Goal: Transaction & Acquisition: Book appointment/travel/reservation

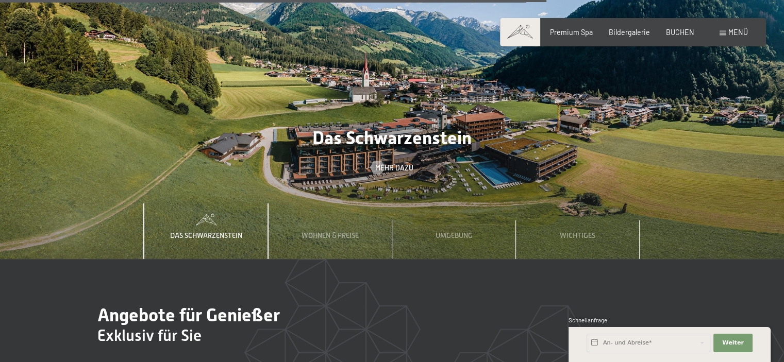
scroll to position [3039, 0]
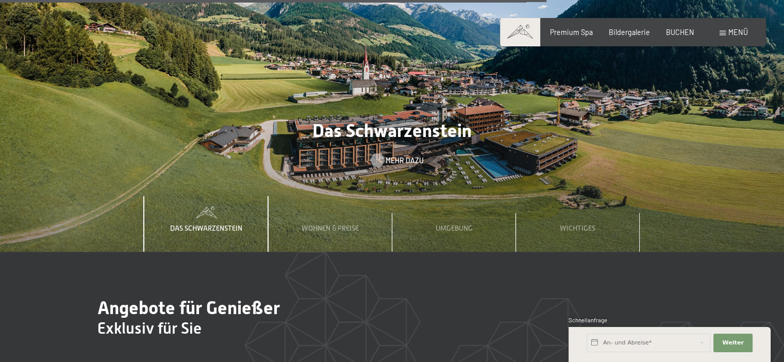
click at [400, 156] on span "Mehr dazu" at bounding box center [404, 161] width 38 height 10
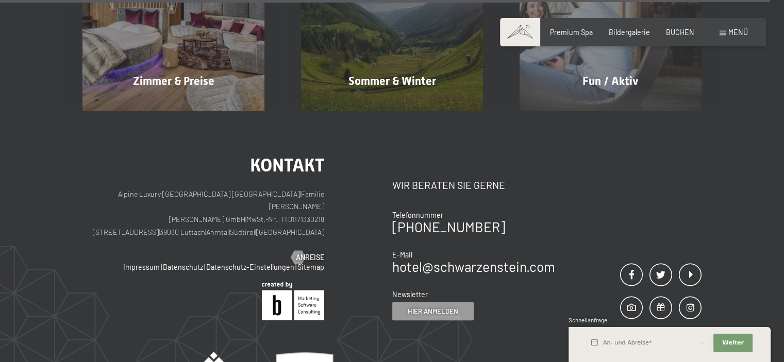
scroll to position [4254, 0]
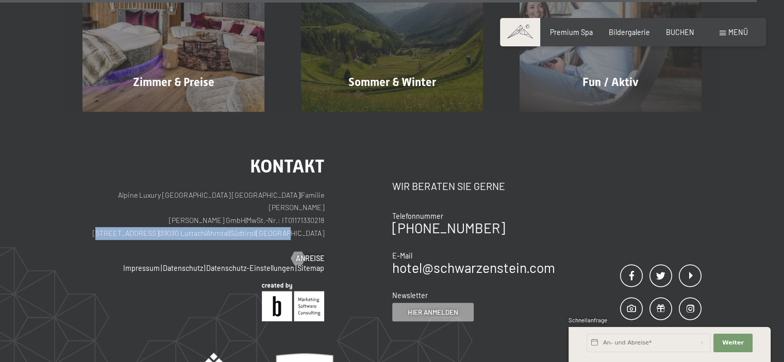
drag, startPoint x: 324, startPoint y: 195, endPoint x: 119, endPoint y: 195, distance: 204.5
click at [119, 195] on div "Kontakt Alpine Luxury SPA Resort SCHWARZENSTEIN | Familie Zimmerhofer Otmar Zim…" at bounding box center [237, 239] width 310 height 164
copy p "Dorfstraße 11 | 39030 Luttach | Ahrntal | Südtirol | Italien"
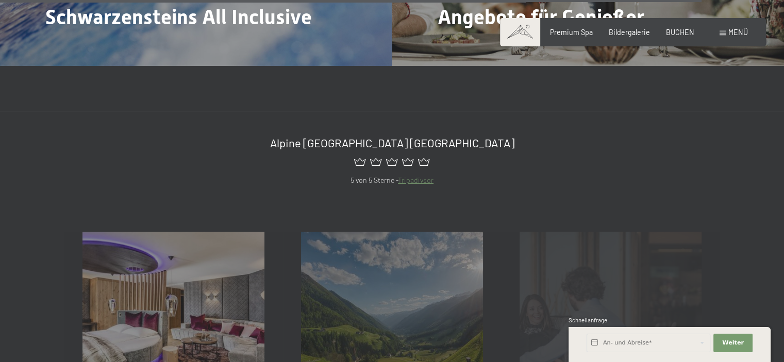
scroll to position [3944, 0]
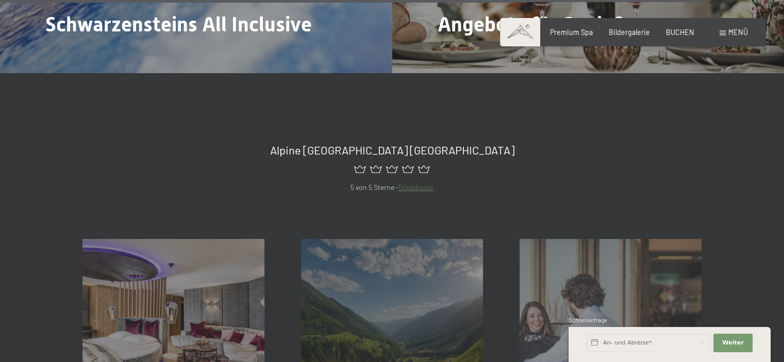
click at [416, 183] on link "Tripadivsor" at bounding box center [416, 187] width 36 height 9
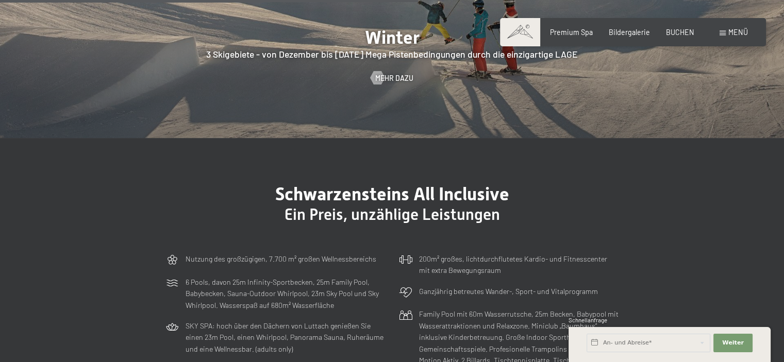
scroll to position [2502, 0]
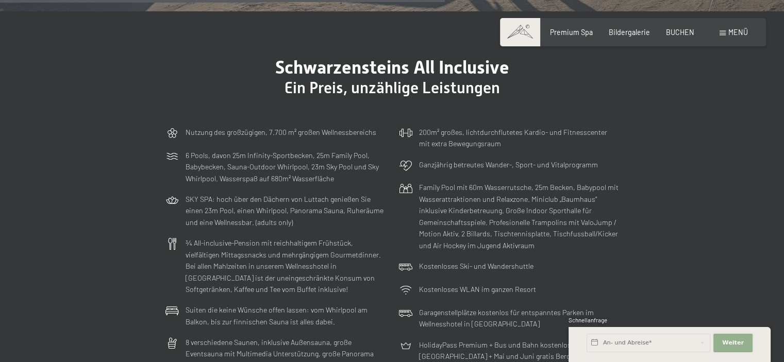
click at [738, 343] on span "Weiter" at bounding box center [733, 343] width 22 height 8
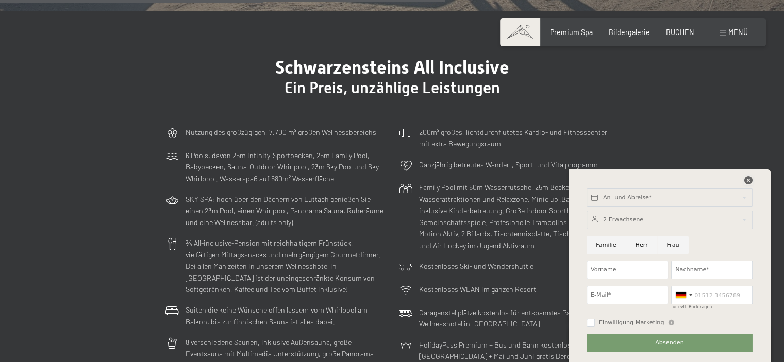
click at [749, 179] on icon at bounding box center [748, 180] width 8 height 8
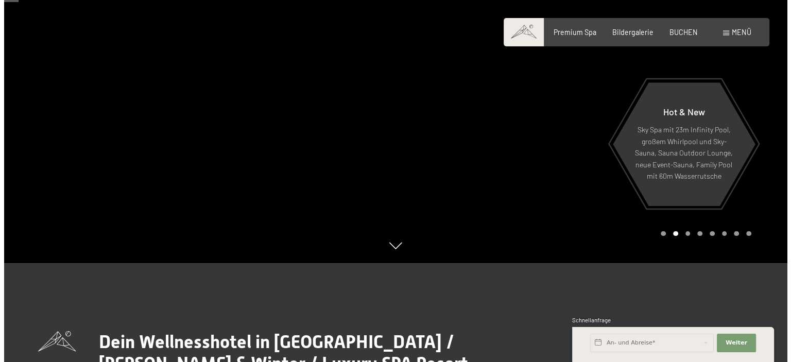
scroll to position [81, 0]
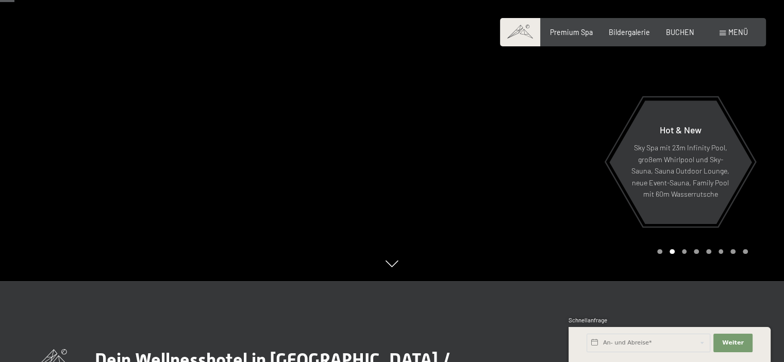
click at [763, 158] on div at bounding box center [588, 100] width 392 height 362
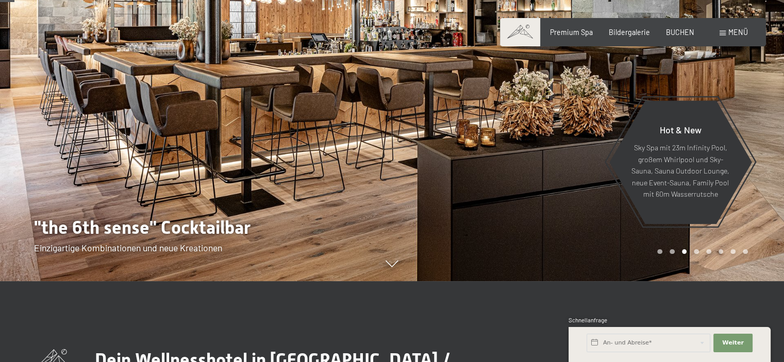
click at [763, 158] on div at bounding box center [588, 100] width 392 height 362
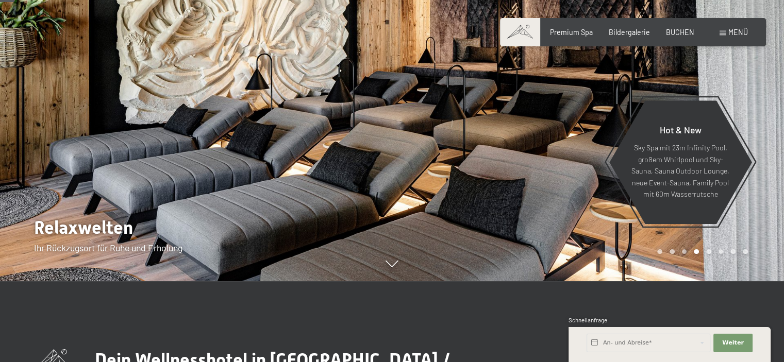
click at [763, 158] on div at bounding box center [588, 100] width 392 height 362
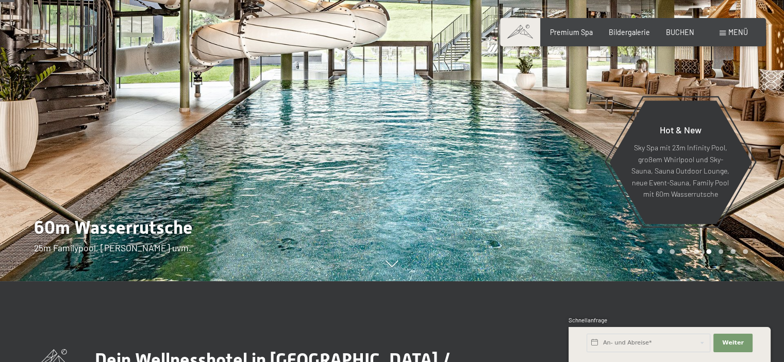
click at [763, 158] on div at bounding box center [588, 100] width 392 height 362
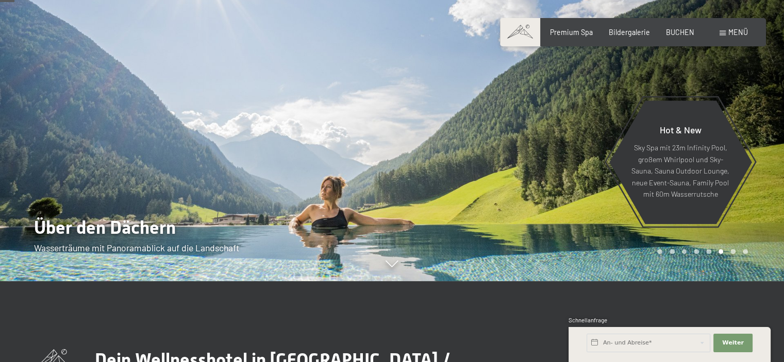
click at [763, 158] on div at bounding box center [588, 100] width 392 height 362
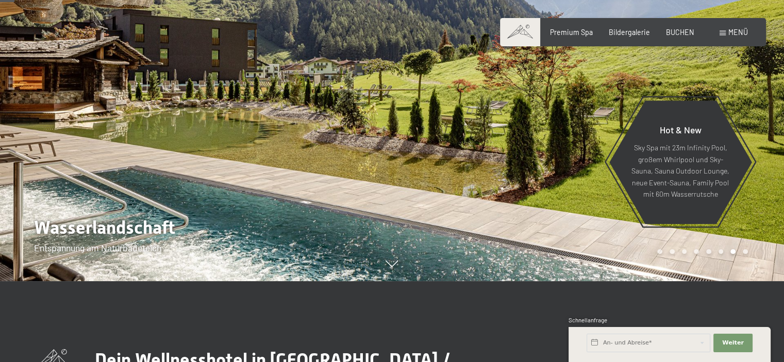
click at [763, 158] on div at bounding box center [588, 100] width 392 height 362
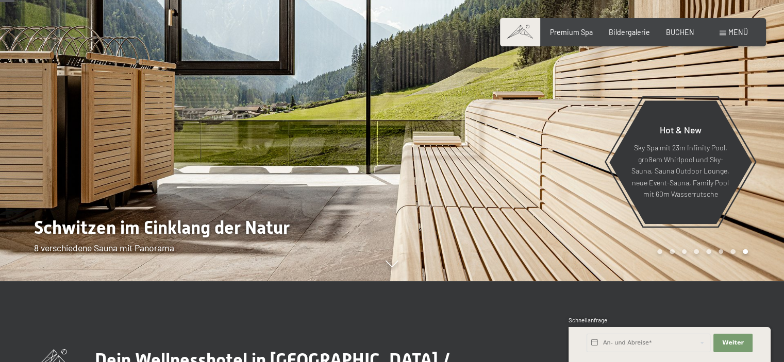
click at [763, 158] on div at bounding box center [588, 100] width 392 height 362
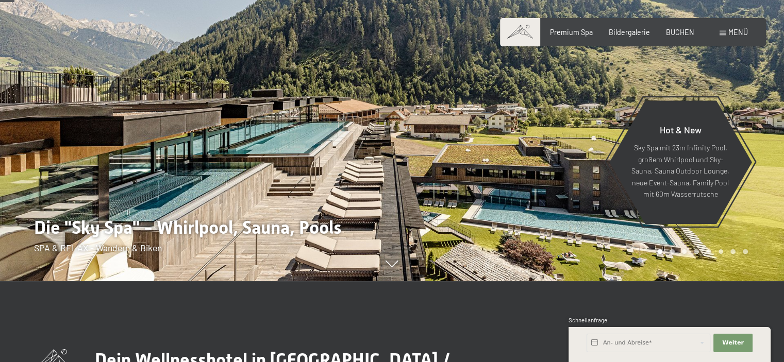
click at [763, 158] on div at bounding box center [588, 100] width 392 height 362
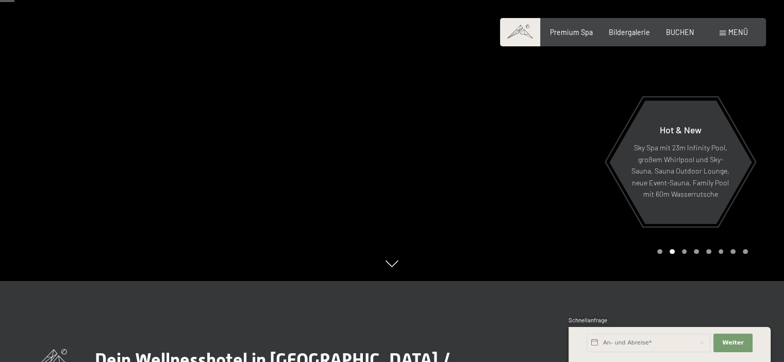
click at [763, 158] on div at bounding box center [588, 100] width 392 height 362
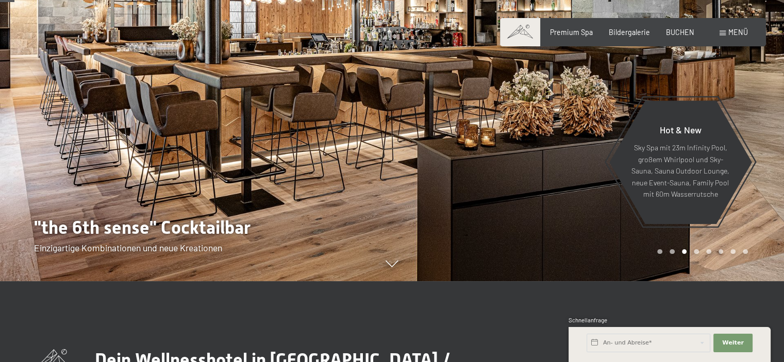
click at [741, 38] on div "Buchen Anfragen Premium Spa Bildergalerie BUCHEN Menü DE IT EN Gutschein Bilder…" at bounding box center [632, 32] width 229 height 10
click at [740, 33] on span "Menü" at bounding box center [738, 32] width 20 height 9
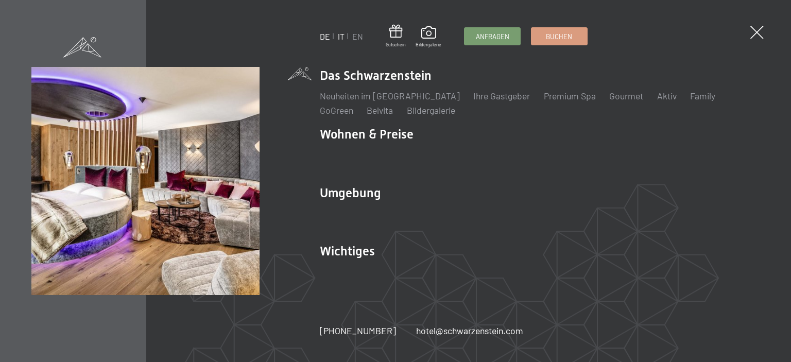
click at [342, 37] on link "IT" at bounding box center [341, 36] width 7 height 10
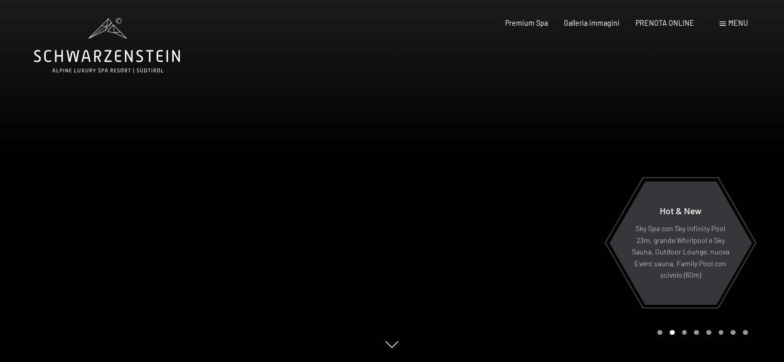
click at [765, 206] on div at bounding box center [588, 181] width 392 height 362
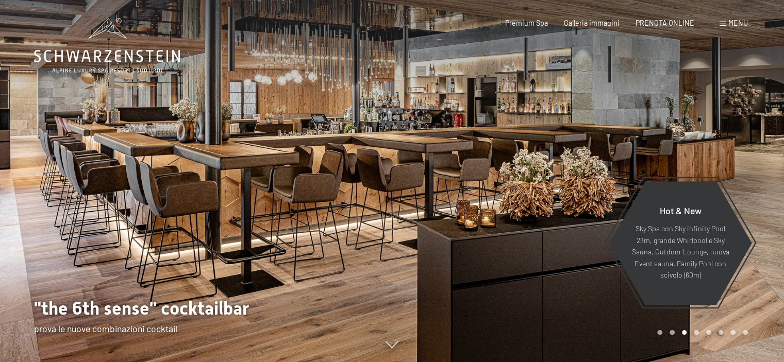
click at [765, 206] on div at bounding box center [588, 181] width 392 height 362
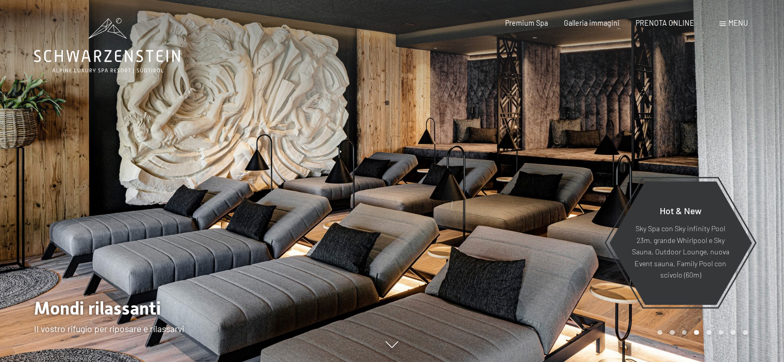
click at [765, 206] on div at bounding box center [588, 181] width 392 height 362
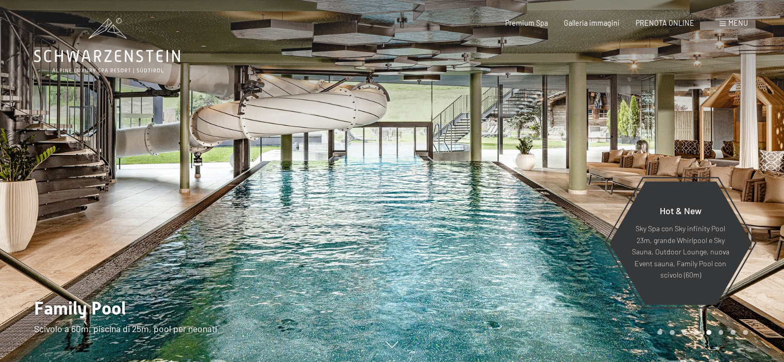
click at [765, 206] on div at bounding box center [588, 181] width 392 height 362
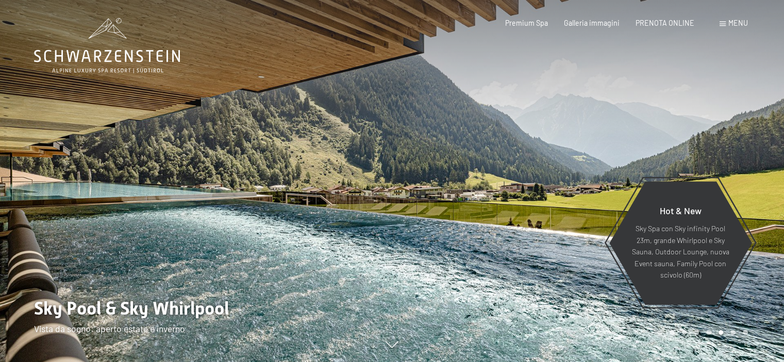
click at [765, 206] on div at bounding box center [588, 181] width 392 height 362
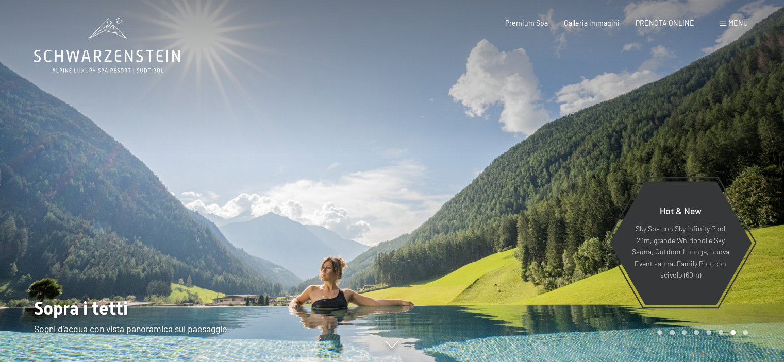
click at [765, 206] on div at bounding box center [588, 181] width 392 height 362
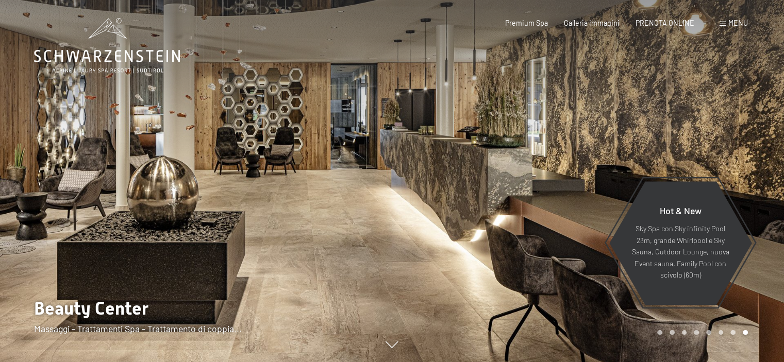
click at [765, 206] on div at bounding box center [588, 181] width 392 height 362
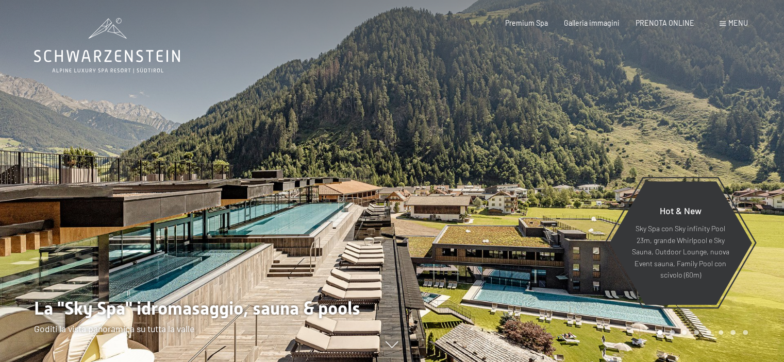
click at [732, 24] on span "Menu" at bounding box center [738, 23] width 20 height 9
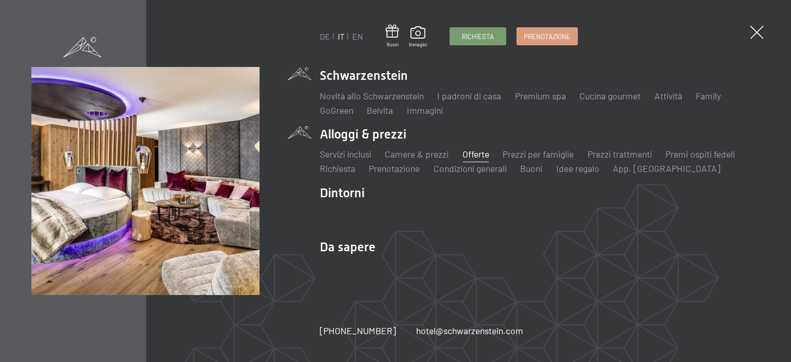
click at [482, 156] on link "Offerte" at bounding box center [476, 153] width 27 height 11
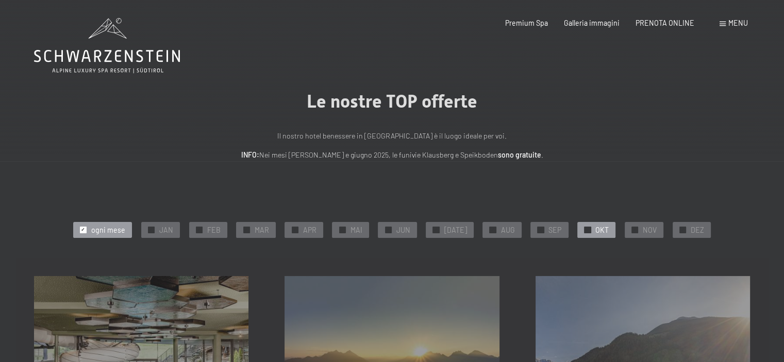
click at [595, 232] on span "OKT" at bounding box center [601, 230] width 13 height 10
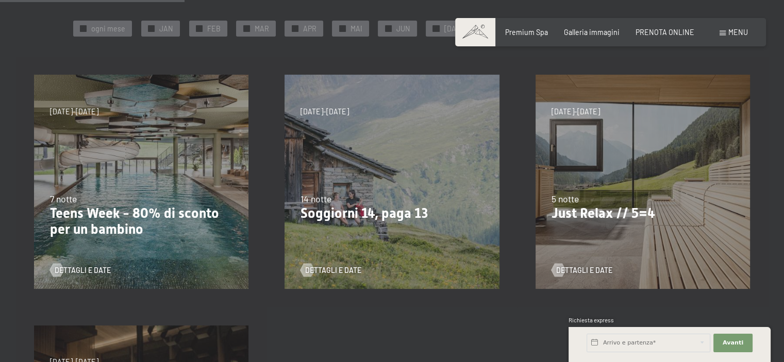
scroll to position [258, 0]
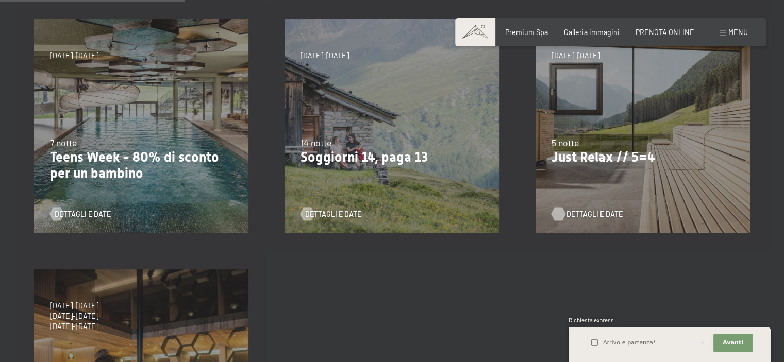
click at [587, 214] on span "Dettagli e Date" at bounding box center [594, 214] width 56 height 10
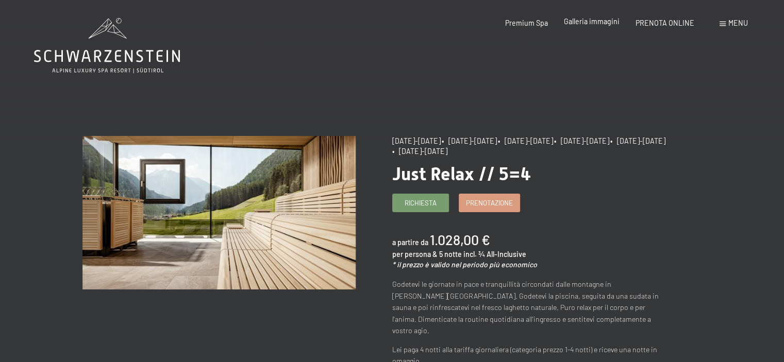
click at [585, 20] on span "Galleria immagini" at bounding box center [592, 21] width 56 height 9
click at [526, 24] on span "Premium Spa" at bounding box center [526, 21] width 43 height 9
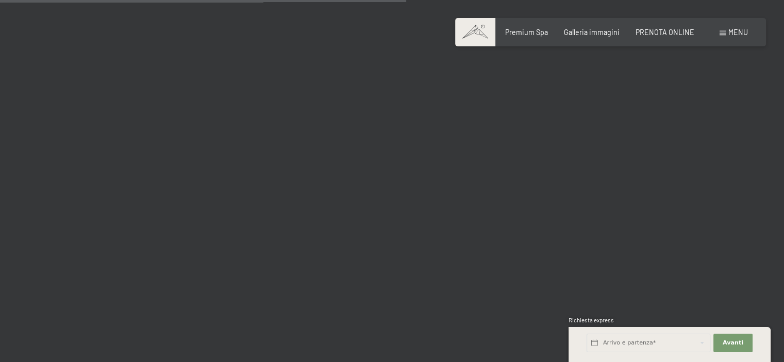
scroll to position [5976, 0]
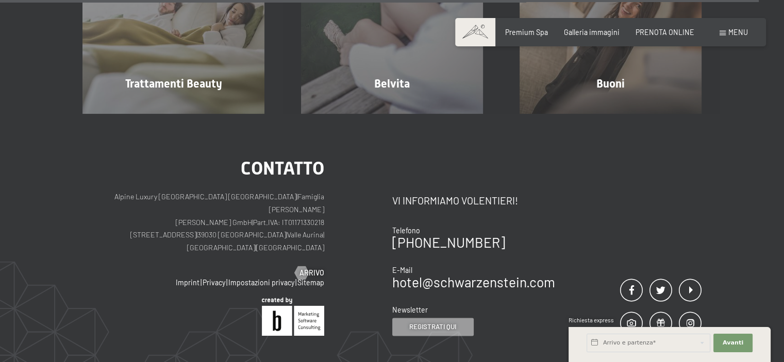
scroll to position [5368, 0]
